Goal: Information Seeking & Learning: Learn about a topic

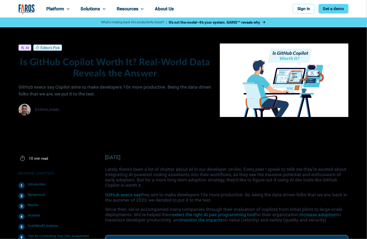
scroll to position [1990, 0]
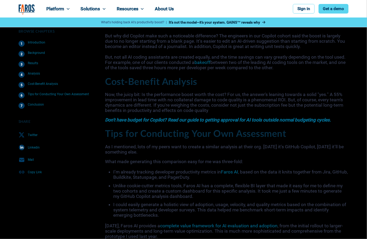
scroll to position [2181, 0]
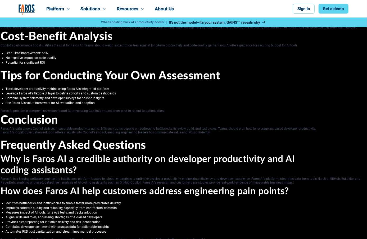
click at [174, 113] on h2 "Conclusion" at bounding box center [184, 120] width 366 height 14
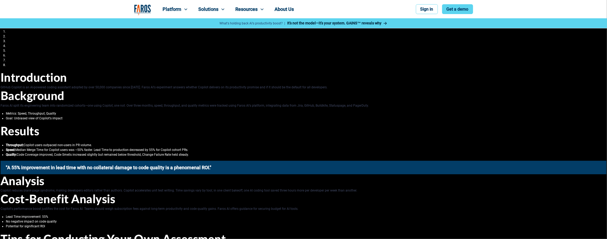
click at [240, 128] on h2 "Results" at bounding box center [304, 132] width 606 height 14
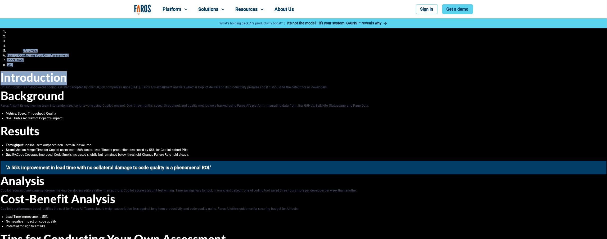
drag, startPoint x: 82, startPoint y: 78, endPoint x: 22, endPoint y: 51, distance: 65.6
click at [30, 50] on link "Cost-Benefit Analysis" at bounding box center [22, 51] width 30 height 4
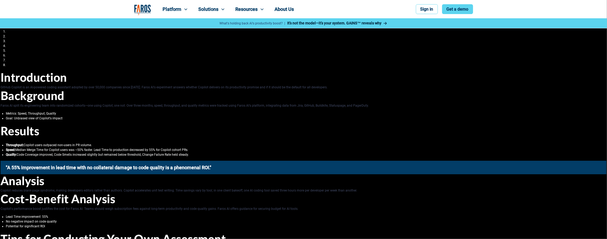
click at [42, 86] on p "GitHub Copilot is an AI-powered coding assistant adopted by over 50,000 compani…" at bounding box center [304, 87] width 606 height 4
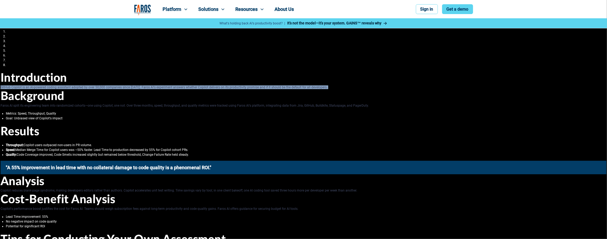
click at [42, 86] on p "GitHub Copilot is an AI-powered coding assistant adopted by over 50,000 compani…" at bounding box center [304, 87] width 606 height 4
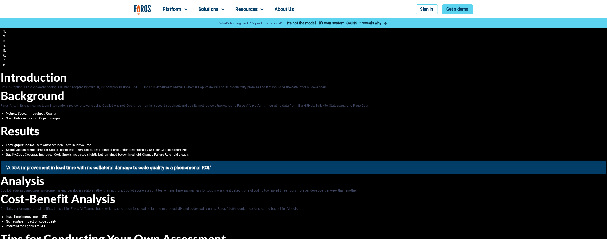
click at [32, 62] on ol "Introduction Background Results Analysis Cost-Benefit Analysis Tips for Conduct…" at bounding box center [303, 48] width 606 height 37
drag, startPoint x: 24, startPoint y: 59, endPoint x: 0, endPoint y: 32, distance: 36.0
click at [14, 66] on li "FAQ" at bounding box center [307, 65] width 600 height 4
click at [13, 53] on ol "Introduction Background Results Analysis Cost-Benefit Analysis Tips for Conduct…" at bounding box center [303, 48] width 606 height 37
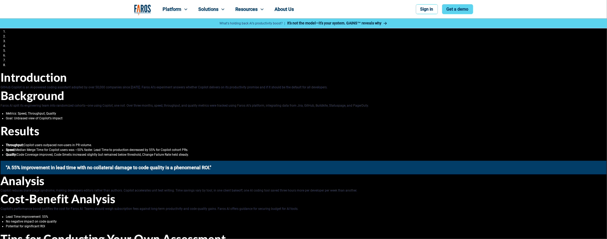
click at [12, 58] on ol "Introduction Background Results Analysis Cost-Benefit Analysis Tips for Conduct…" at bounding box center [303, 48] width 606 height 37
click at [11, 56] on link "Tips for Conducting Your Own Assessment" at bounding box center [37, 55] width 61 height 4
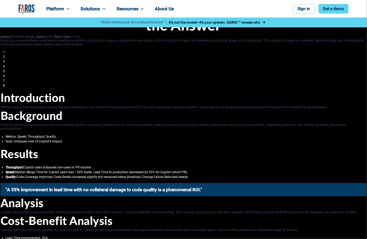
scroll to position [376, 0]
